Goal: Information Seeking & Learning: Learn about a topic

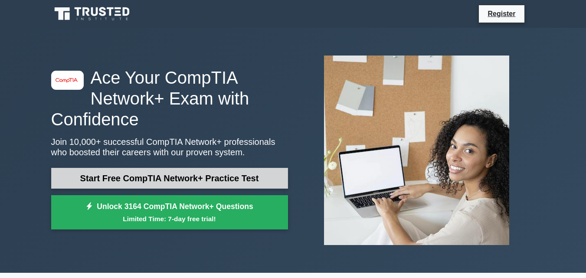
click at [142, 177] on link "Start Free CompTIA Network+ Practice Test" at bounding box center [169, 178] width 237 height 21
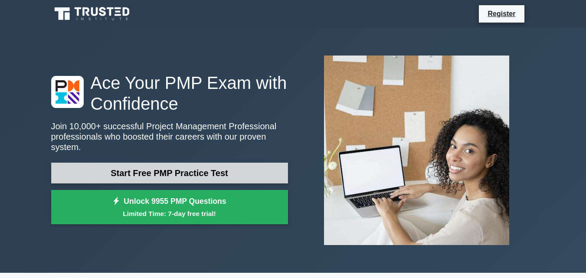
click at [136, 164] on link "Start Free PMP Practice Test" at bounding box center [169, 173] width 237 height 21
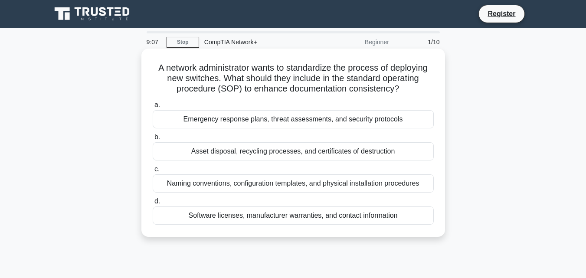
click at [214, 181] on div "Naming conventions, configuration templates, and physical installation procedur…" at bounding box center [293, 183] width 281 height 18
click at [153, 172] on input "c. Naming conventions, configuration templates, and physical installation proce…" at bounding box center [153, 170] width 0 height 6
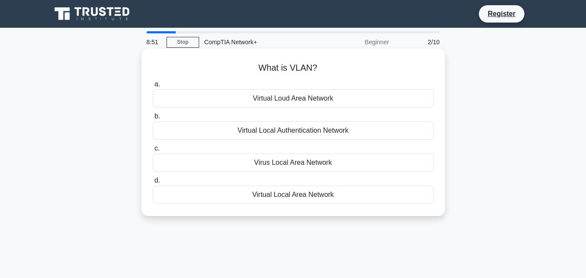
click at [252, 194] on div "Virtual Local Area Network" at bounding box center [293, 195] width 281 height 18
click at [153, 184] on input "d. Virtual Local Area Network" at bounding box center [153, 181] width 0 height 6
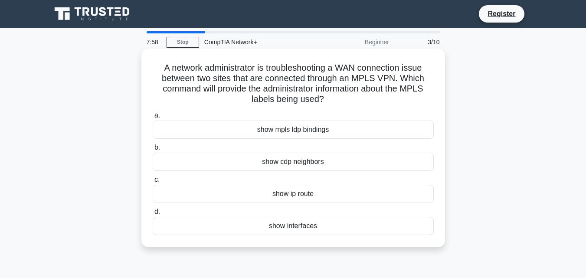
click at [256, 231] on div "show interfaces" at bounding box center [293, 226] width 281 height 18
click at [153, 215] on input "d. show interfaces" at bounding box center [153, 212] width 0 height 6
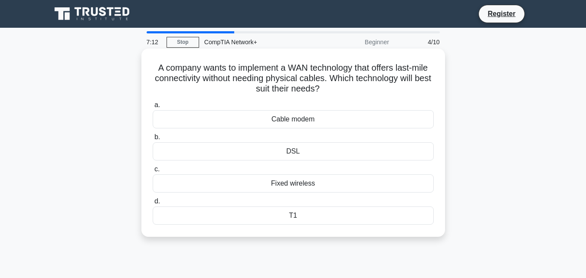
click at [288, 154] on div "DSL" at bounding box center [293, 151] width 281 height 18
click at [153, 140] on input "b. DSL" at bounding box center [153, 138] width 0 height 6
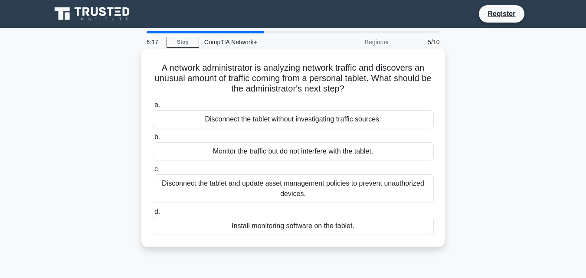
click at [220, 189] on div "Disconnect the tablet and update asset management policies to prevent unauthori…" at bounding box center [293, 188] width 281 height 29
click at [153, 172] on input "c. Disconnect the tablet and update asset management policies to prevent unauth…" at bounding box center [153, 170] width 0 height 6
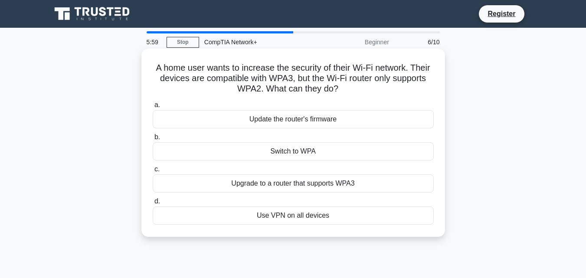
click at [246, 182] on div "Upgrade to a router that supports WPA3" at bounding box center [293, 183] width 281 height 18
click at [153, 172] on input "c. Upgrade to a router that supports WPA3" at bounding box center [153, 170] width 0 height 6
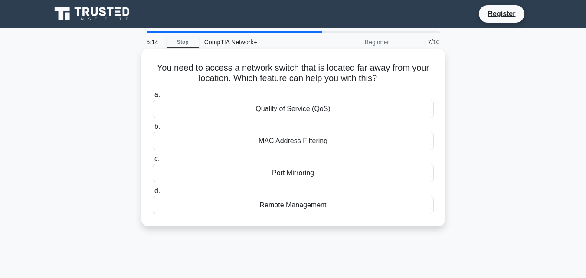
click at [286, 207] on div "Remote Management" at bounding box center [293, 205] width 281 height 18
click at [153, 194] on input "d. Remote Management" at bounding box center [153, 191] width 0 height 6
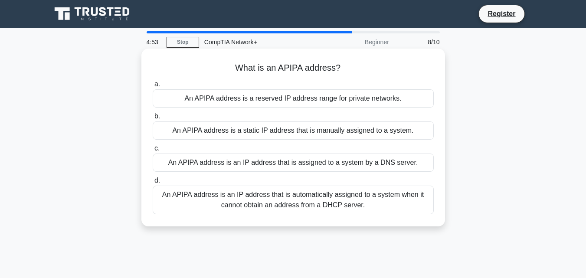
click at [245, 197] on div "An APIPA address is an IP address that is automatically assigned to a system wh…" at bounding box center [293, 200] width 281 height 29
click at [153, 184] on input "d. An APIPA address is an IP address that is automatically assigned to a system…" at bounding box center [153, 181] width 0 height 6
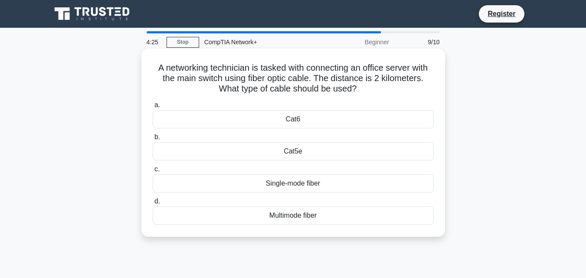
click at [310, 214] on div "Multimode fiber" at bounding box center [293, 216] width 281 height 18
click at [153, 204] on input "d. Multimode fiber" at bounding box center [153, 202] width 0 height 6
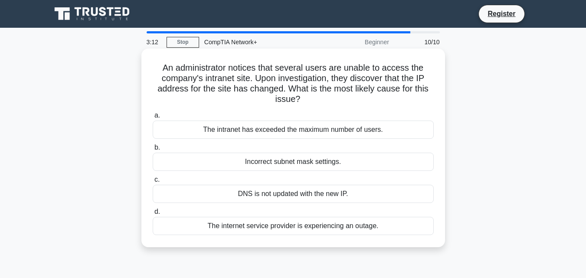
click at [258, 230] on div "The internet service provider is experiencing an outage." at bounding box center [293, 226] width 281 height 18
click at [153, 215] on input "d. The internet service provider is experiencing an outage." at bounding box center [153, 212] width 0 height 6
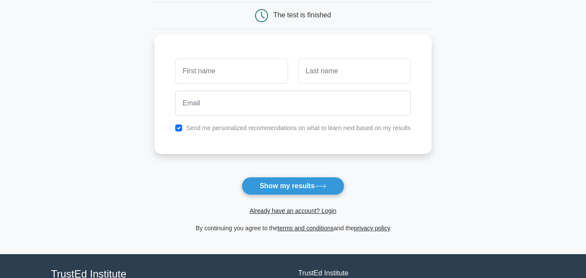
scroll to position [87, 0]
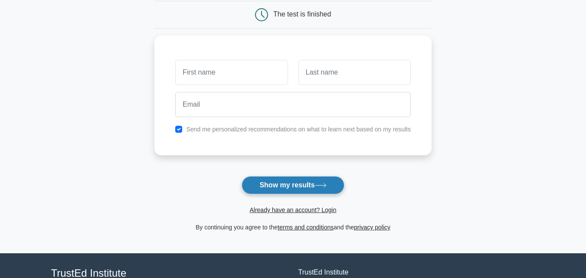
click at [264, 191] on button "Show my results" at bounding box center [293, 185] width 102 height 18
type input "aina"
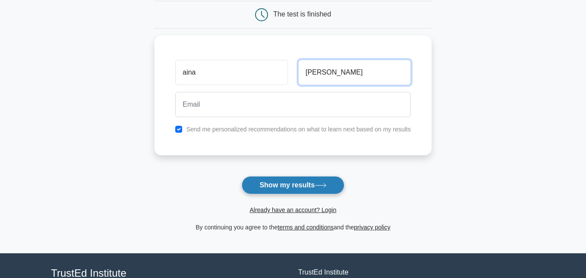
type input "[PERSON_NAME]"
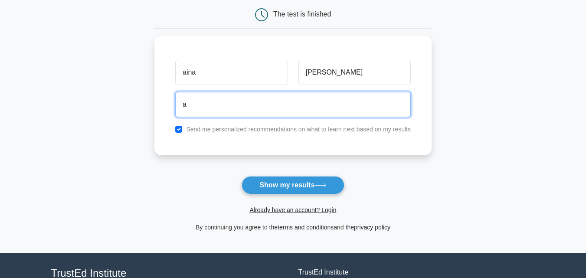
type input "[EMAIL_ADDRESS][DOMAIN_NAME]"
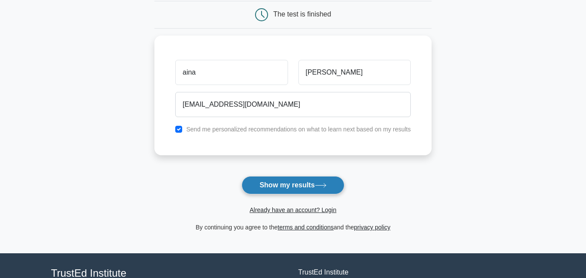
click at [273, 187] on button "Show my results" at bounding box center [293, 185] width 102 height 18
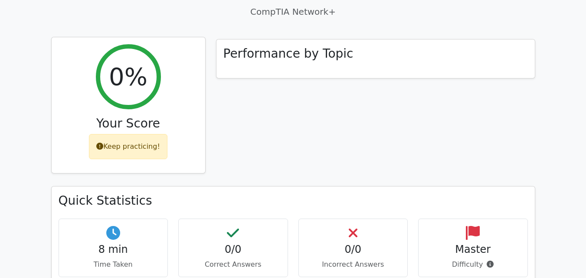
scroll to position [260, 0]
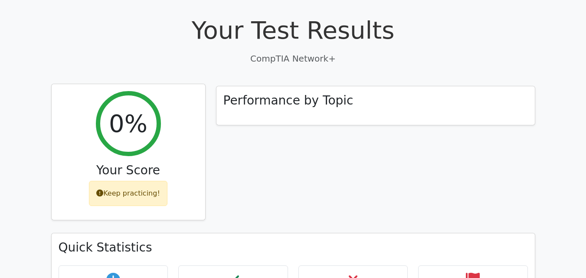
click at [145, 181] on div "Keep practicing!" at bounding box center [128, 193] width 79 height 25
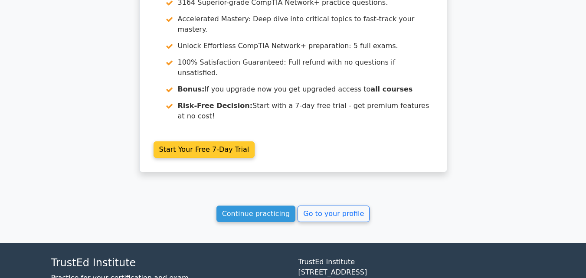
scroll to position [753, 0]
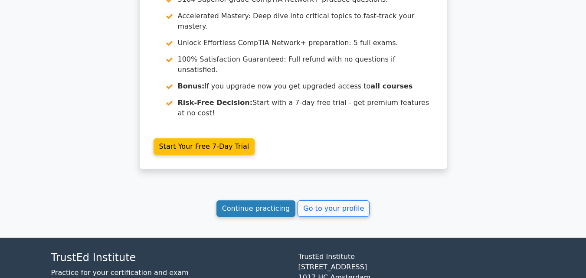
click at [238, 201] on link "Continue practicing" at bounding box center [256, 209] width 79 height 16
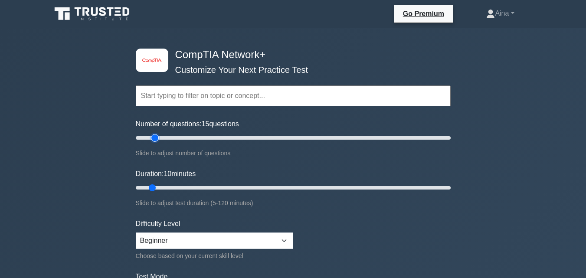
type input "10"
click at [150, 137] on input "Number of questions: 10 questions" at bounding box center [293, 138] width 315 height 10
click at [206, 101] on input "text" at bounding box center [293, 96] width 315 height 21
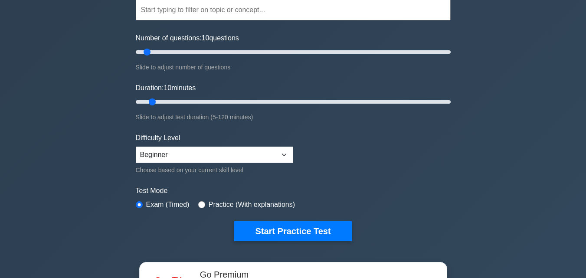
scroll to position [87, 0]
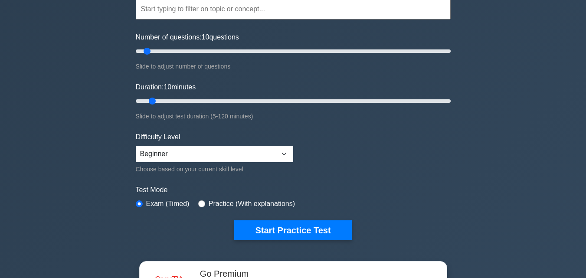
click at [219, 204] on label "Practice (With explanations)" at bounding box center [252, 204] width 86 height 10
click at [200, 204] on input "radio" at bounding box center [201, 204] width 7 height 7
radio input "true"
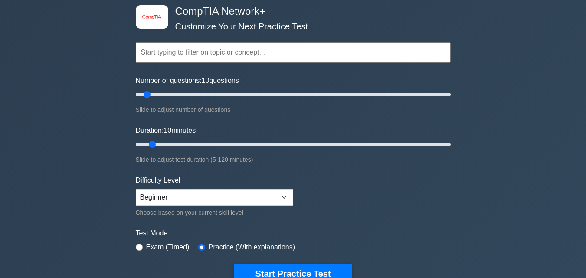
click at [255, 57] on input "text" at bounding box center [293, 52] width 315 height 21
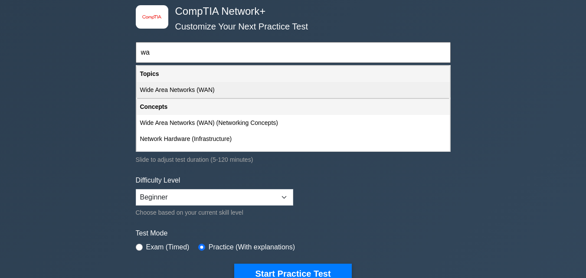
click at [202, 90] on div "Wide Area Networks (WAN)" at bounding box center [293, 90] width 313 height 16
type input "Wide Area Networks (WAN)"
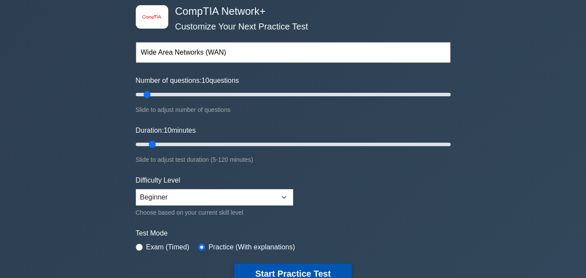
click at [272, 273] on button "Start Practice Test" at bounding box center [292, 274] width 117 height 20
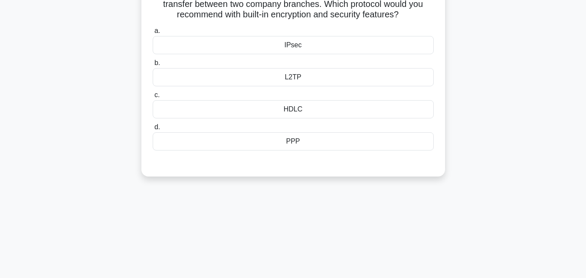
scroll to position [43, 0]
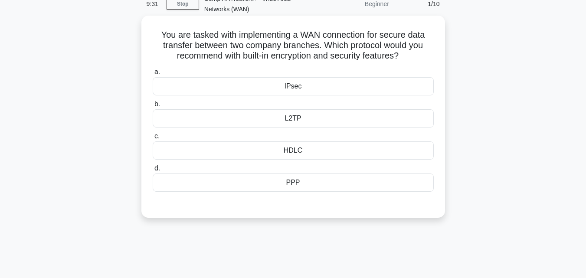
click at [281, 91] on div "IPsec" at bounding box center [293, 86] width 281 height 18
click at [153, 75] on input "a. IPsec" at bounding box center [153, 72] width 0 height 6
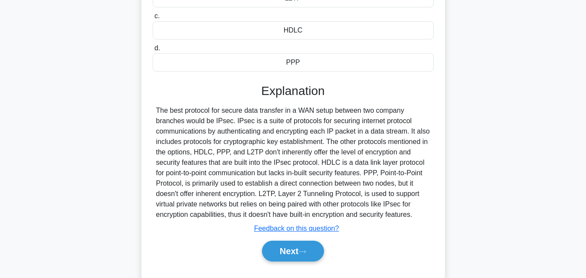
scroll to position [174, 0]
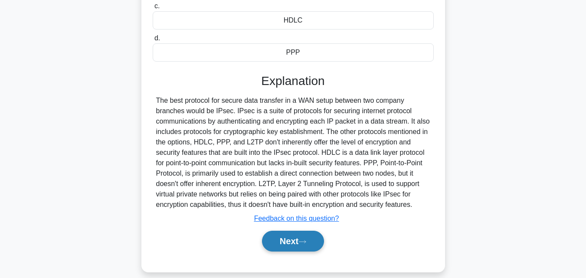
click at [299, 239] on button "Next" at bounding box center [293, 241] width 62 height 21
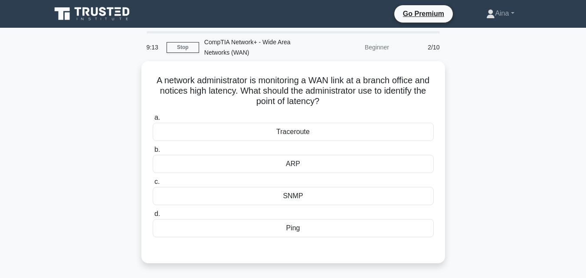
scroll to position [43, 0]
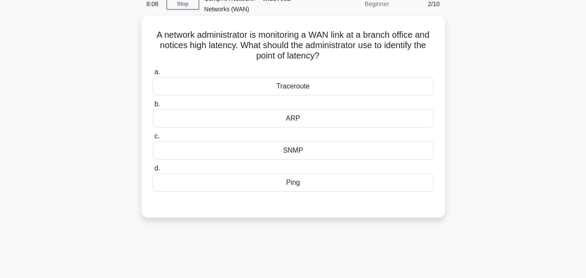
click at [268, 149] on div "SNMP" at bounding box center [293, 151] width 281 height 18
click at [153, 139] on input "c. SNMP" at bounding box center [153, 137] width 0 height 6
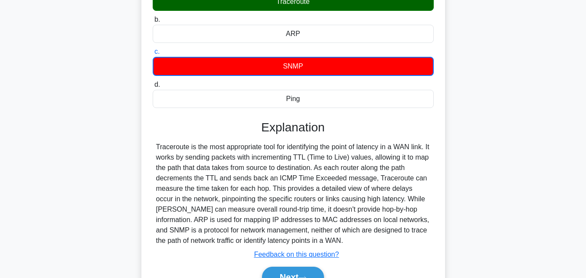
scroll to position [174, 0]
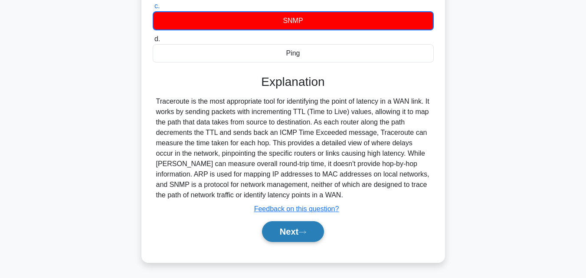
click at [279, 230] on button "Next" at bounding box center [293, 231] width 62 height 21
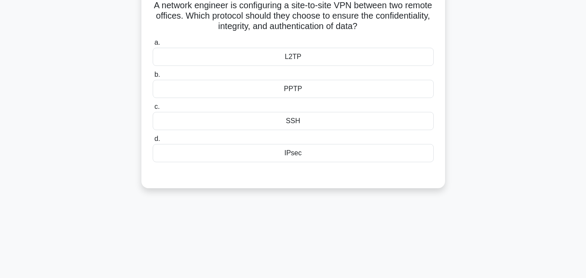
scroll to position [0, 0]
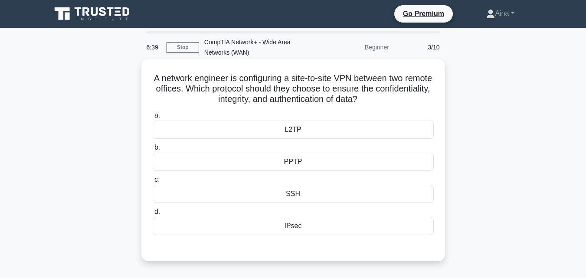
click at [243, 228] on div "IPsec" at bounding box center [293, 226] width 281 height 18
click at [153, 215] on input "d. IPsec" at bounding box center [153, 212] width 0 height 6
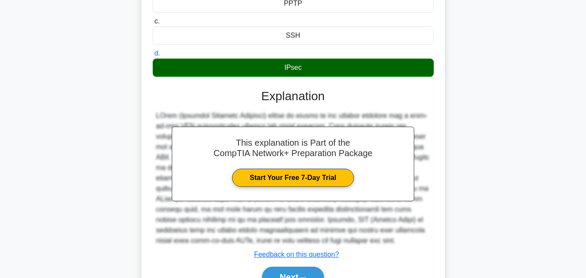
scroll to position [205, 0]
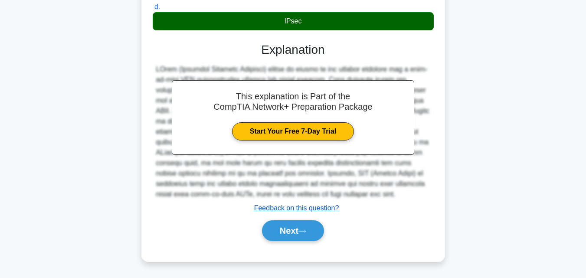
click at [256, 211] on u "Feedback on this question?" at bounding box center [296, 207] width 85 height 7
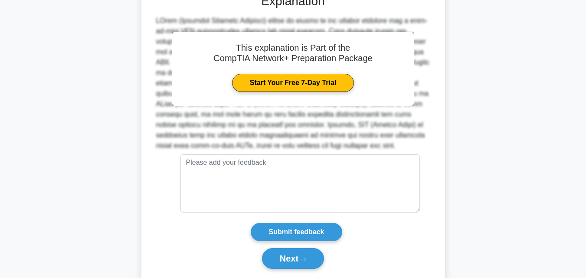
scroll to position [238, 0]
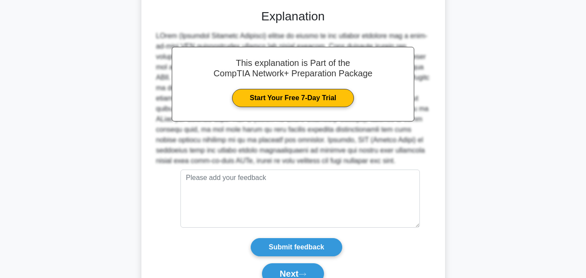
drag, startPoint x: 168, startPoint y: 170, endPoint x: 163, endPoint y: 30, distance: 140.3
click at [163, 30] on div "This explanation is Part of the CompTIA Network+ Preparation Package Start Your…" at bounding box center [293, 143] width 281 height 289
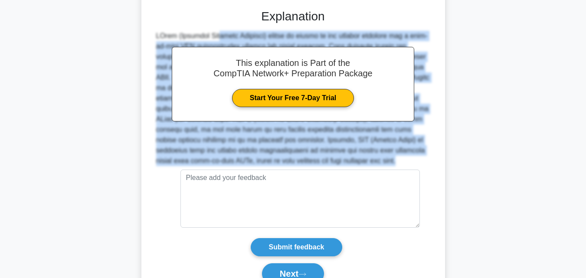
drag, startPoint x: 163, startPoint y: 27, endPoint x: 179, endPoint y: 170, distance: 143.7
click at [179, 170] on div "This explanation is Part of the CompTIA Network+ Preparation Package Start Your…" at bounding box center [293, 143] width 281 height 289
copy div "sec (Internet Protocol Security) should be chosen by the network engineer for a…"
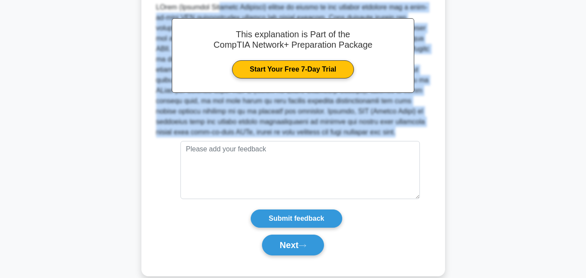
scroll to position [282, 0]
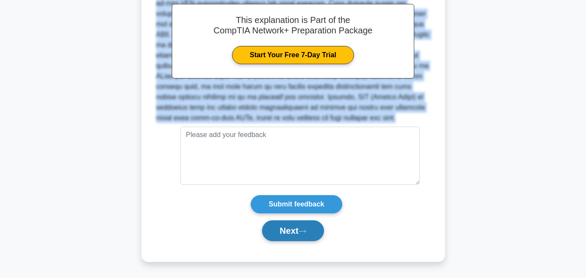
click at [292, 233] on button "Next" at bounding box center [293, 230] width 62 height 21
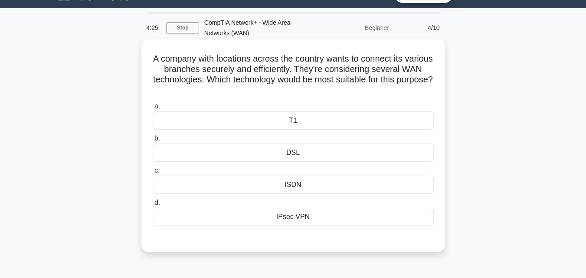
scroll to position [17, 0]
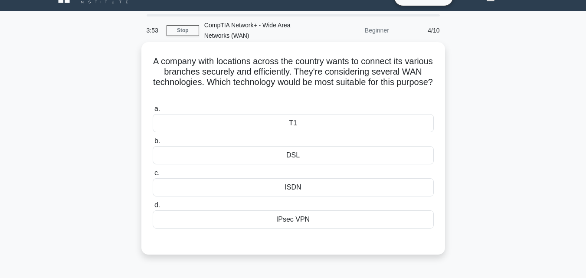
click at [292, 220] on div "IPsec VPN" at bounding box center [293, 220] width 281 height 18
click at [153, 208] on input "d. IPsec VPN" at bounding box center [153, 206] width 0 height 6
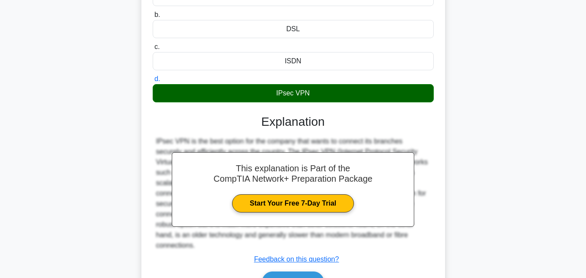
scroll to position [191, 0]
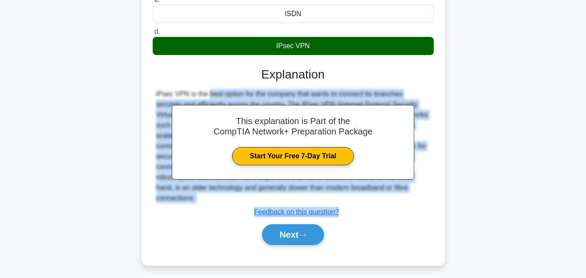
drag, startPoint x: 146, startPoint y: 88, endPoint x: 426, endPoint y: 196, distance: 299.5
click at [425, 195] on div "A company with locations across the country wants to connect its various branch…" at bounding box center [293, 67] width 297 height 390
copy div "IPsec VPN is the best option for the company that wants to connect its branches…"
click at [301, 227] on button "Next" at bounding box center [293, 234] width 62 height 21
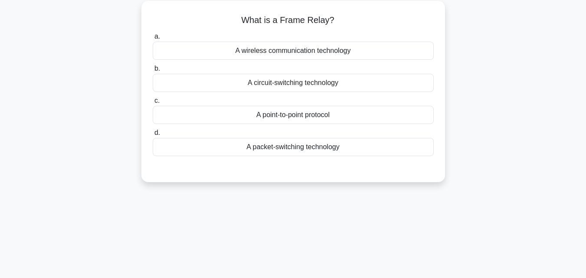
scroll to position [0, 0]
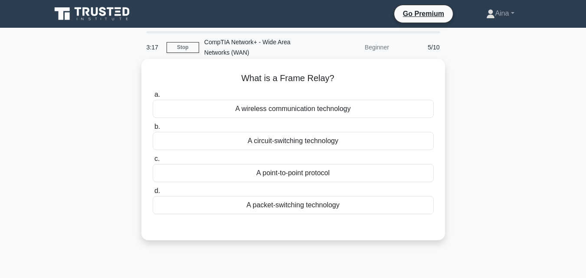
click at [316, 141] on div "A circuit-switching technology" at bounding box center [293, 141] width 281 height 18
click at [153, 130] on input "b. A circuit-switching technology" at bounding box center [153, 127] width 0 height 6
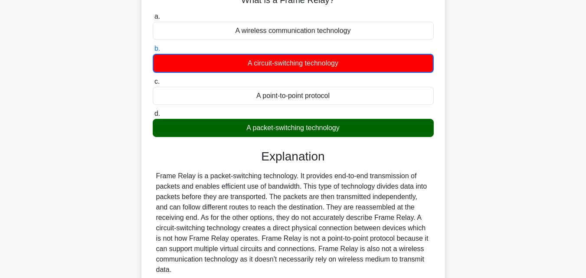
scroll to position [174, 0]
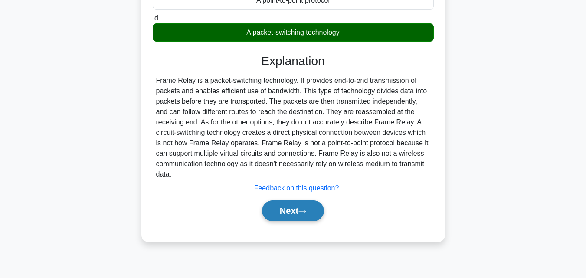
click at [282, 211] on button "Next" at bounding box center [293, 211] width 62 height 21
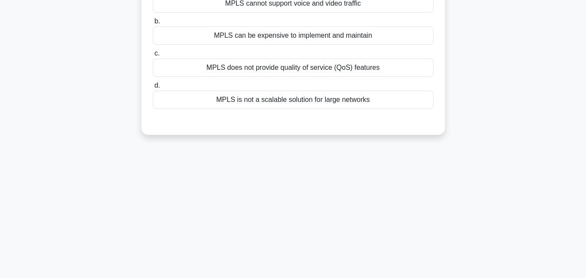
scroll to position [43, 0]
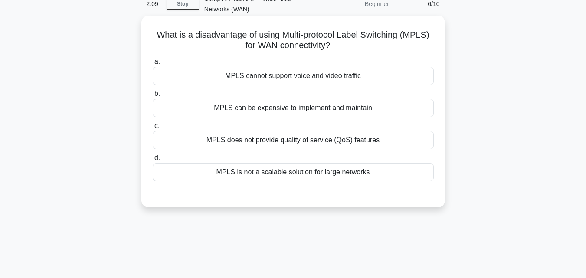
click at [247, 174] on div "MPLS is not a scalable solution for large networks" at bounding box center [293, 172] width 281 height 18
click at [153, 161] on input "d. MPLS is not a scalable solution for large networks" at bounding box center [153, 158] width 0 height 6
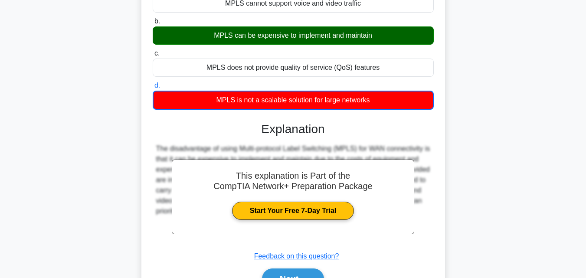
scroll to position [191, 0]
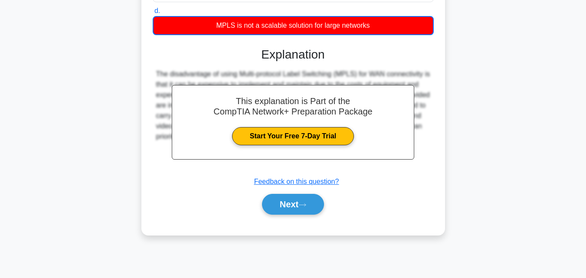
drag, startPoint x: 154, startPoint y: 74, endPoint x: 393, endPoint y: 172, distance: 258.3
click at [393, 172] on div "The disadvantage of using Multi-protocol Label Switching (MPLS) for WAN connect…" at bounding box center [293, 121] width 281 height 104
copy div "The disadvantage of using Multi-protocol Label Switching (MPLS) for WAN connect…"
click at [275, 202] on button "Next" at bounding box center [293, 204] width 62 height 21
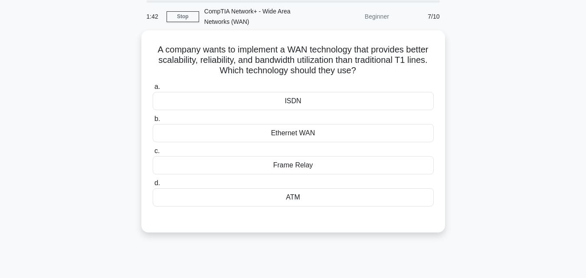
scroll to position [0, 0]
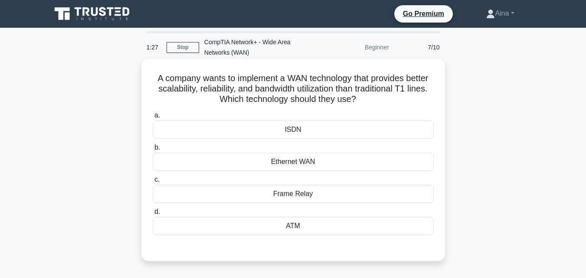
click at [271, 162] on div "Ethernet WAN" at bounding box center [293, 162] width 281 height 18
click at [153, 151] on input "b. Ethernet WAN" at bounding box center [153, 148] width 0 height 6
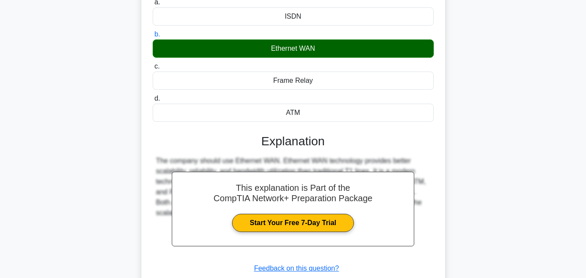
scroll to position [130, 0]
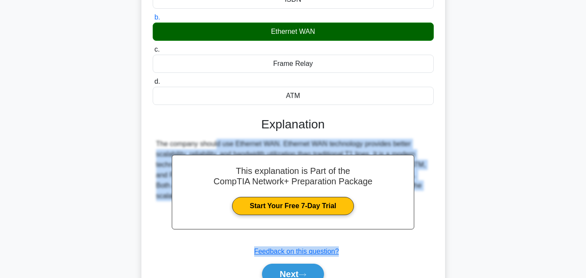
drag, startPoint x: 156, startPoint y: 143, endPoint x: 403, endPoint y: 260, distance: 273.4
click at [403, 260] on div "This explanation is Part of the CompTIA Network+ Preparation Package Start Your…" at bounding box center [293, 197] width 281 height 181
copy div "The company should use Ethernet WAN. Ethernet WAN technology provides better sc…"
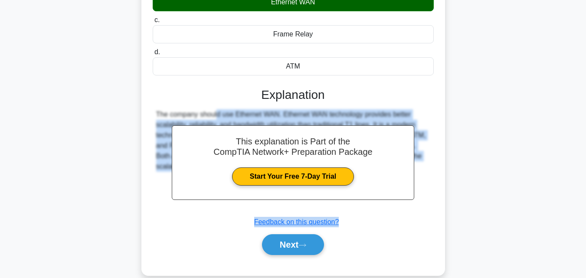
scroll to position [191, 0]
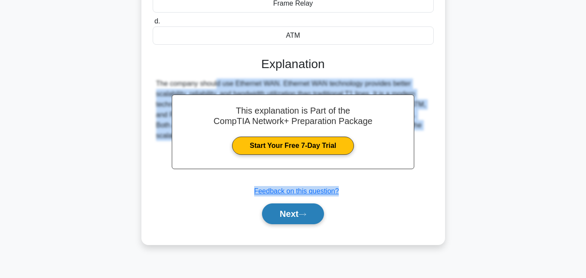
click at [290, 214] on button "Next" at bounding box center [293, 214] width 62 height 21
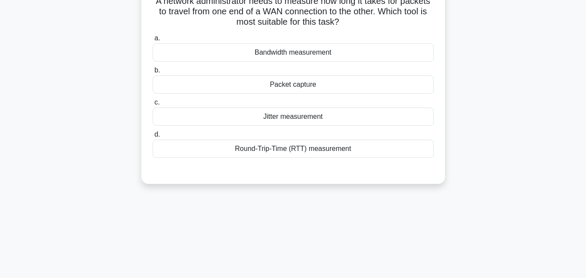
scroll to position [0, 0]
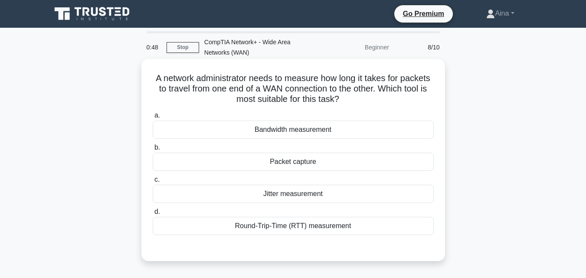
click at [282, 230] on div "Round-Trip-Time (RTT) measurement" at bounding box center [293, 226] width 281 height 18
click at [153, 215] on input "d. Round-Trip-Time (RTT) measurement" at bounding box center [153, 212] width 0 height 6
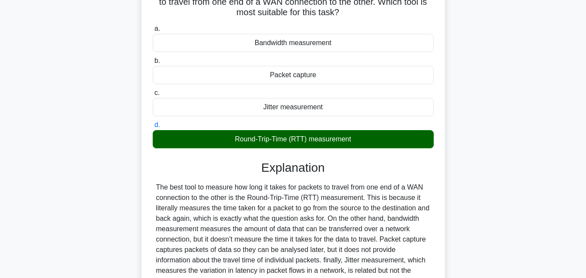
scroll to position [191, 0]
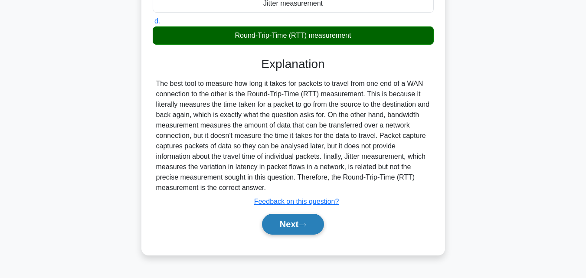
click at [292, 223] on button "Next" at bounding box center [293, 224] width 62 height 21
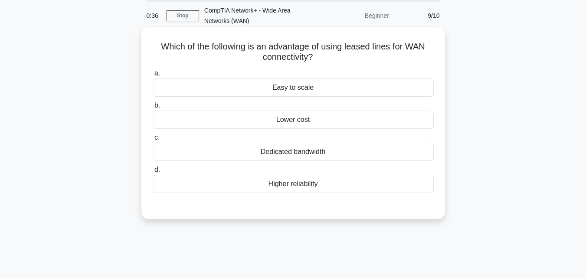
scroll to position [17, 0]
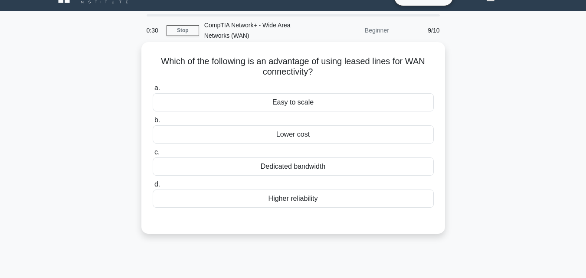
click at [271, 165] on div "Dedicated bandwidth" at bounding box center [293, 167] width 281 height 18
click at [153, 155] on input "c. Dedicated bandwidth" at bounding box center [153, 153] width 0 height 6
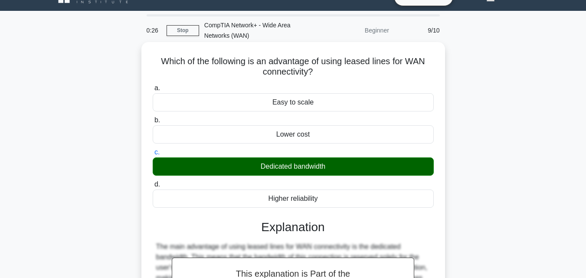
scroll to position [147, 0]
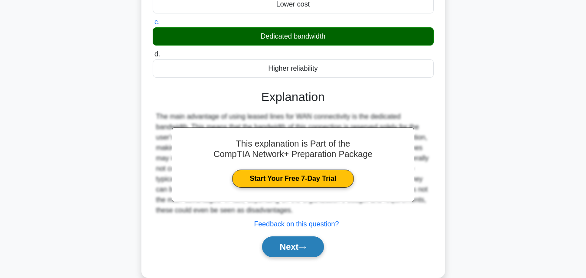
click at [282, 244] on button "Next" at bounding box center [293, 247] width 62 height 21
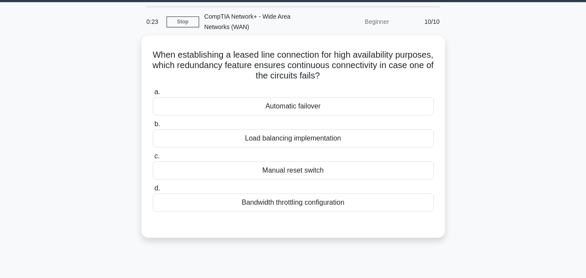
scroll to position [17, 0]
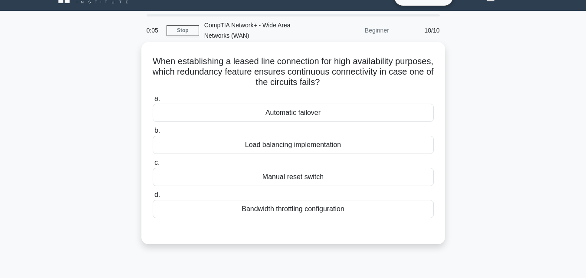
click at [276, 213] on div "Bandwidth throttling configuration" at bounding box center [293, 209] width 281 height 18
click at [153, 198] on input "d. Bandwidth throttling configuration" at bounding box center [153, 195] width 0 height 6
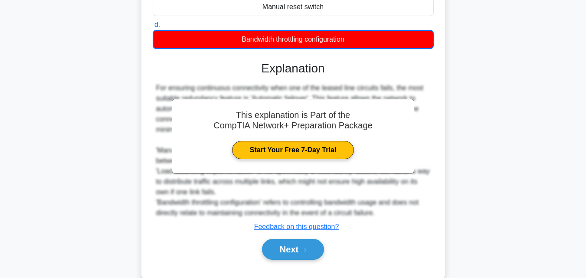
scroll to position [191, 0]
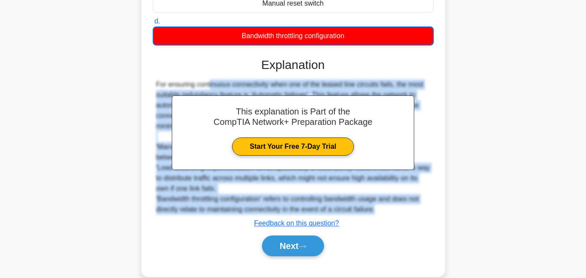
drag, startPoint x: 148, startPoint y: 84, endPoint x: 237, endPoint y: 227, distance: 168.2
click at [237, 227] on div "When establishing a leased line connection for high availability purposes, whic…" at bounding box center [293, 72] width 297 height 401
